Goal: Information Seeking & Learning: Learn about a topic

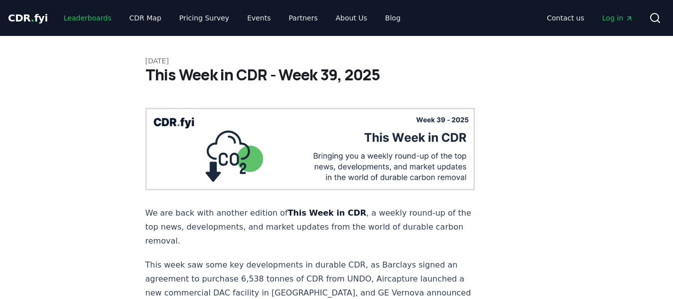
click at [86, 18] on link "Leaderboards" at bounding box center [88, 18] width 64 height 18
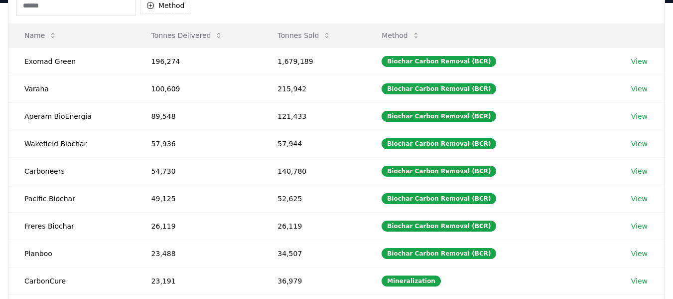
scroll to position [27, 0]
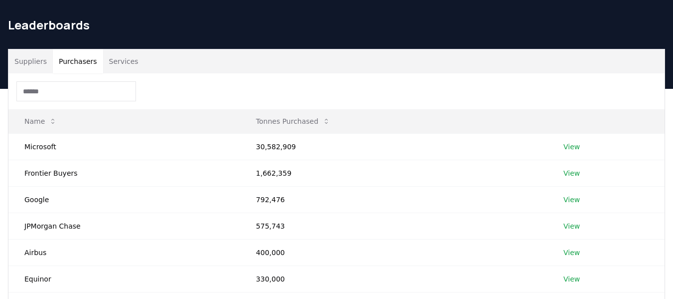
click at [63, 59] on button "Purchasers" at bounding box center [78, 61] width 50 height 24
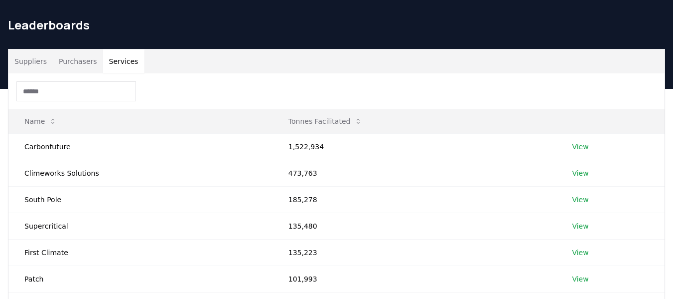
click at [109, 57] on button "Services" at bounding box center [123, 61] width 41 height 24
click at [567, 147] on td "View" at bounding box center [610, 146] width 109 height 26
click at [573, 147] on link "View" at bounding box center [580, 147] width 16 height 10
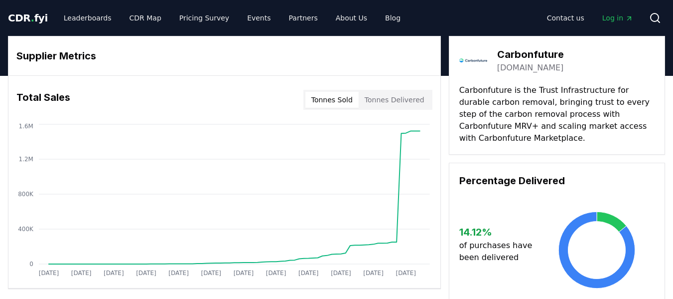
click at [390, 98] on button "Tonnes Delivered" at bounding box center [395, 100] width 72 height 16
click at [343, 99] on button "Tonnes Sold" at bounding box center [331, 100] width 53 height 16
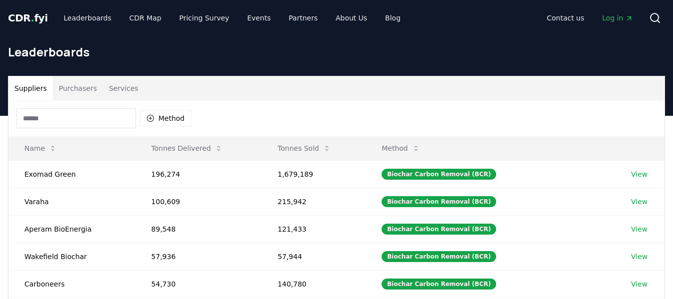
scroll to position [27, 0]
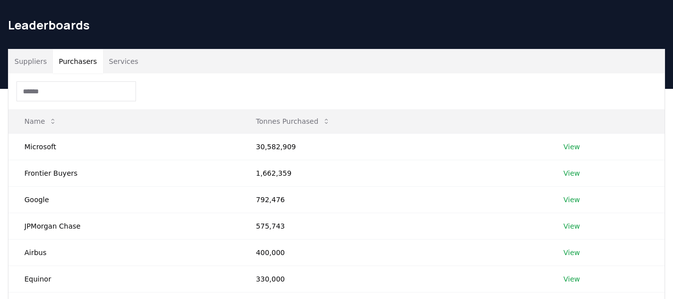
click at [60, 62] on button "Purchasers" at bounding box center [78, 61] width 50 height 24
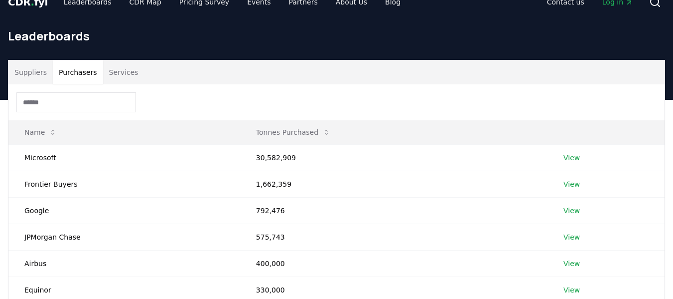
scroll to position [0, 0]
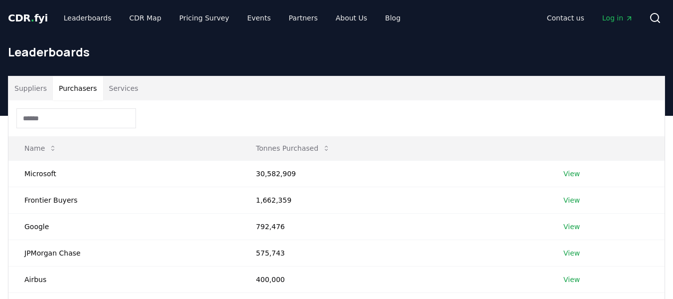
click at [108, 86] on button "Services" at bounding box center [123, 88] width 41 height 24
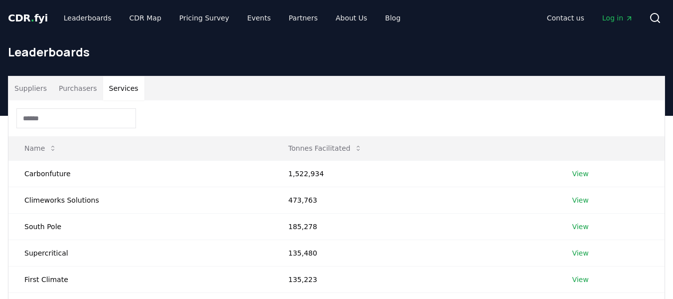
click at [21, 14] on span "CDR . fyi" at bounding box center [28, 18] width 40 height 12
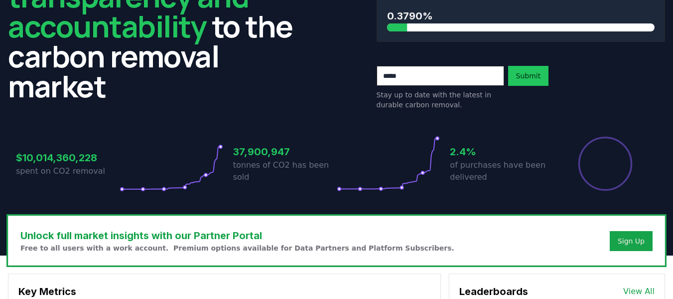
scroll to position [100, 0]
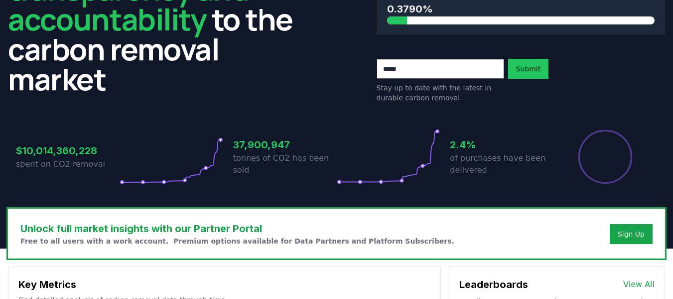
click at [459, 146] on h3 "2.4%" at bounding box center [502, 144] width 104 height 15
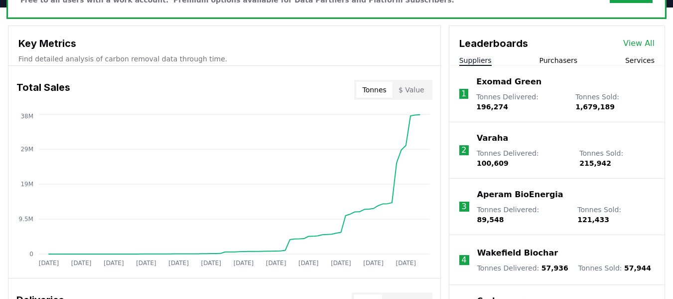
scroll to position [349, 0]
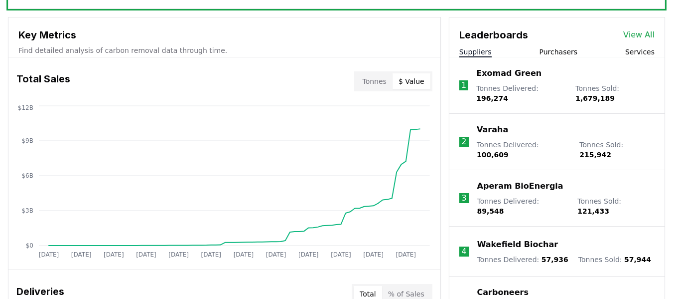
click at [405, 85] on button "$ Value" at bounding box center [412, 81] width 38 height 16
click at [367, 80] on button "Tonnes" at bounding box center [374, 81] width 36 height 16
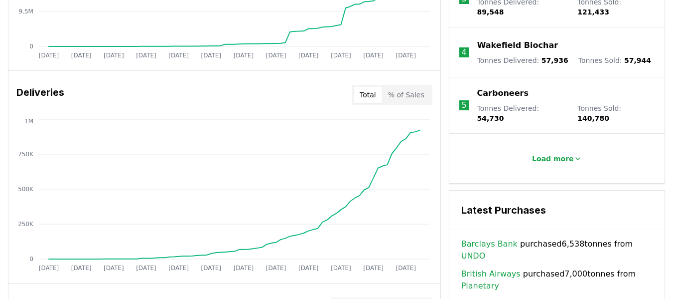
scroll to position [548, 0]
click at [402, 94] on button "% of Sales" at bounding box center [406, 94] width 48 height 16
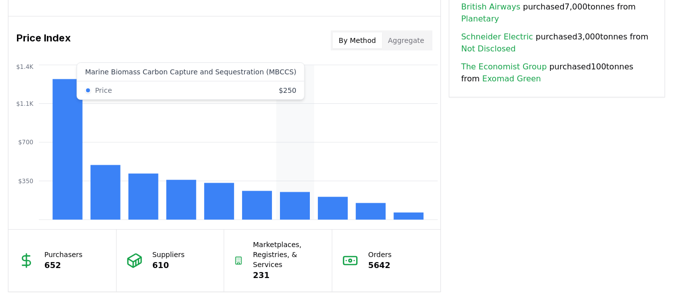
scroll to position [797, 0]
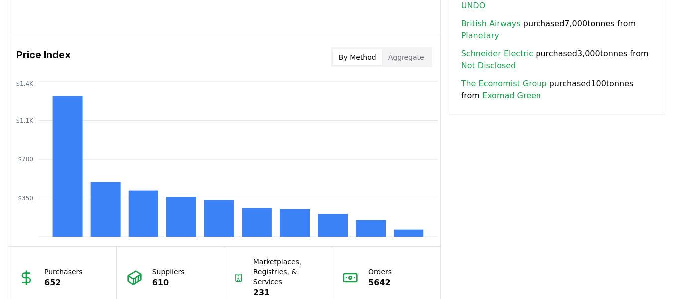
click at [412, 56] on button "Aggregate" at bounding box center [406, 57] width 48 height 16
click at [367, 57] on button "By Method" at bounding box center [357, 57] width 49 height 16
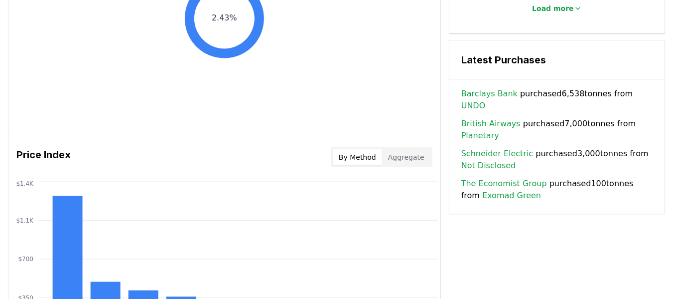
scroll to position [498, 0]
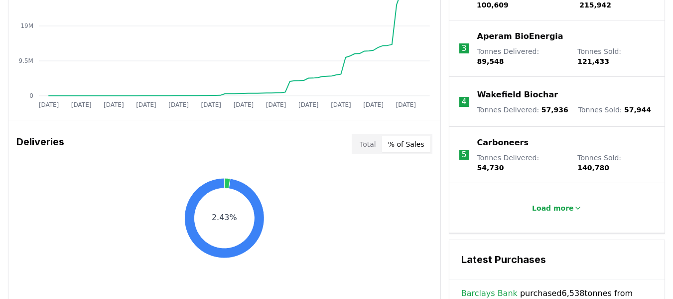
click at [363, 146] on button "Total" at bounding box center [368, 144] width 28 height 16
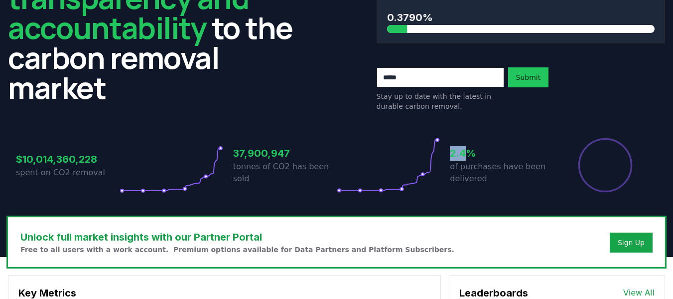
scroll to position [0, 0]
